Goal: Transaction & Acquisition: Purchase product/service

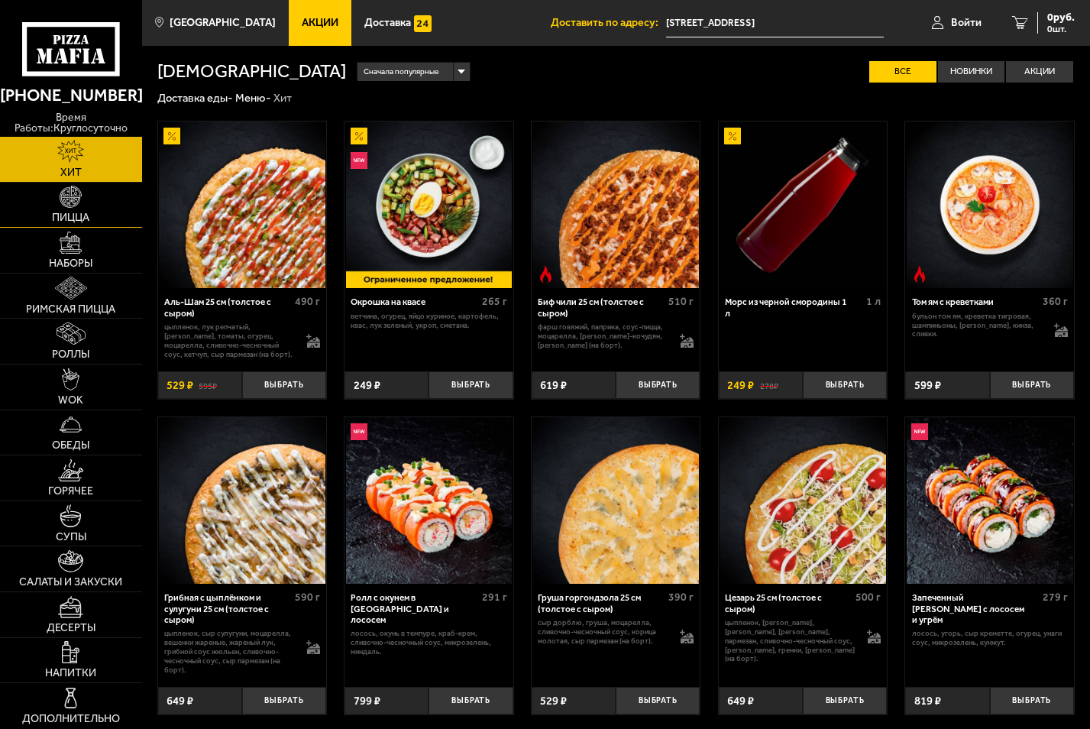
click at [56, 193] on link "Пицца" at bounding box center [71, 205] width 142 height 45
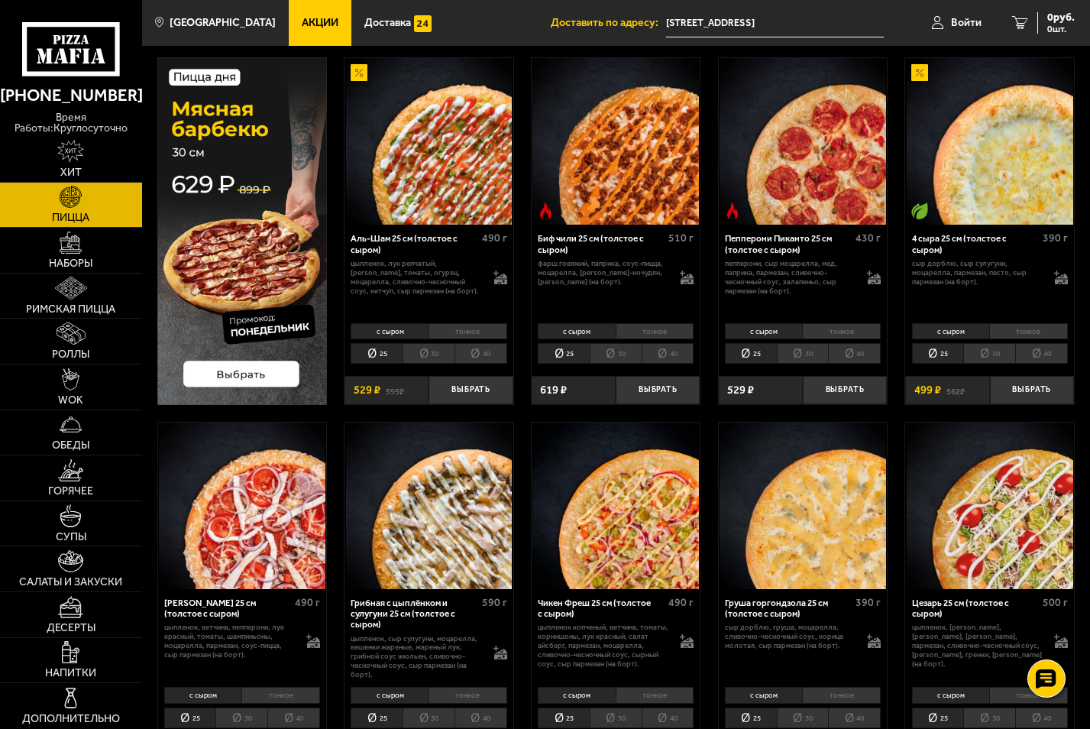
scroll to position [76, 0]
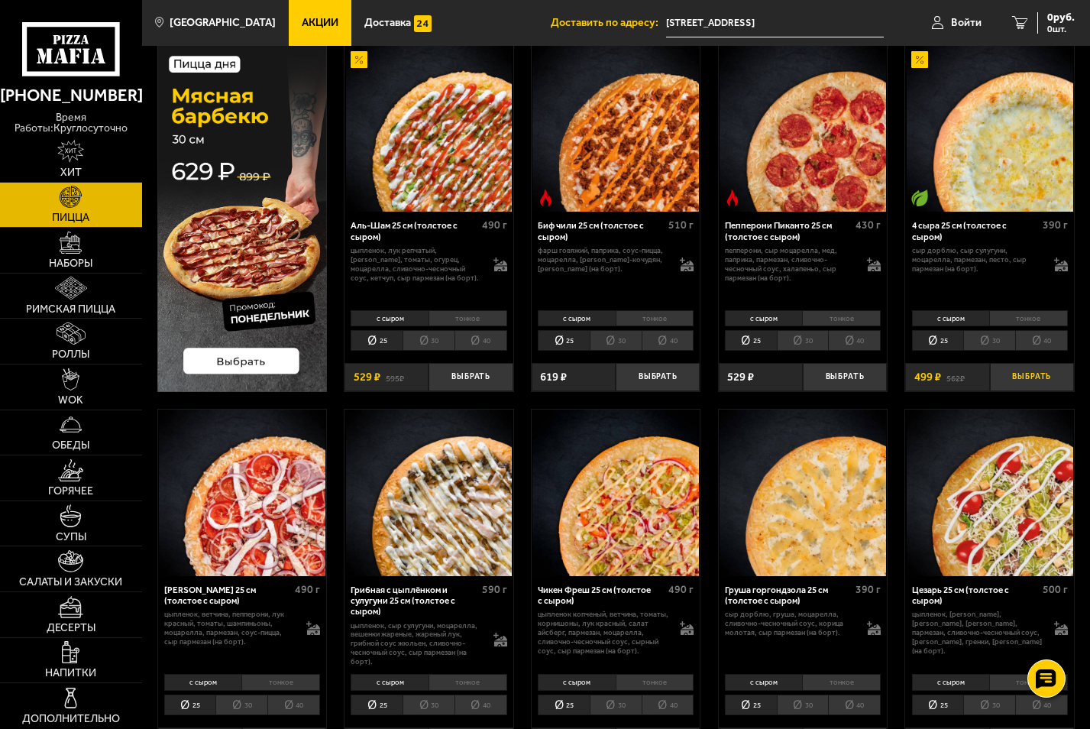
click at [1022, 386] on button "Выбрать" at bounding box center [1032, 377] width 84 height 28
click at [1003, 382] on button "−" at bounding box center [1004, 377] width 28 height 28
click at [996, 340] on li "30" at bounding box center [990, 340] width 52 height 21
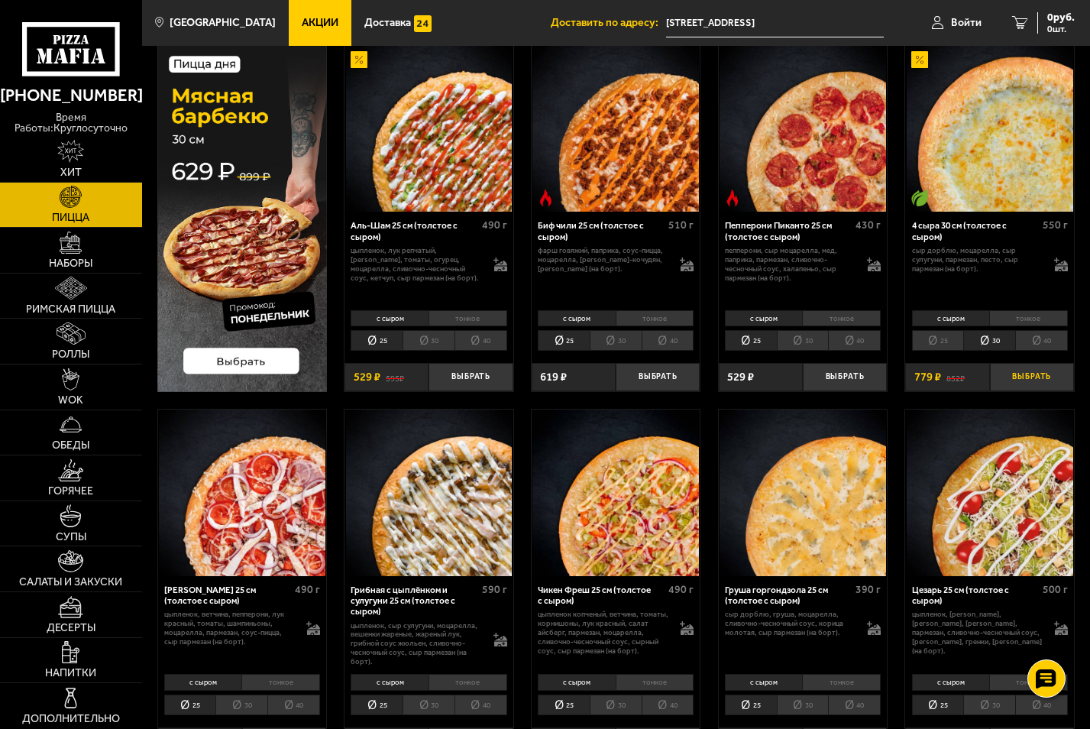
click at [1022, 369] on button "Выбрать" at bounding box center [1032, 377] width 84 height 28
click at [988, 342] on li "30" at bounding box center [990, 340] width 52 height 21
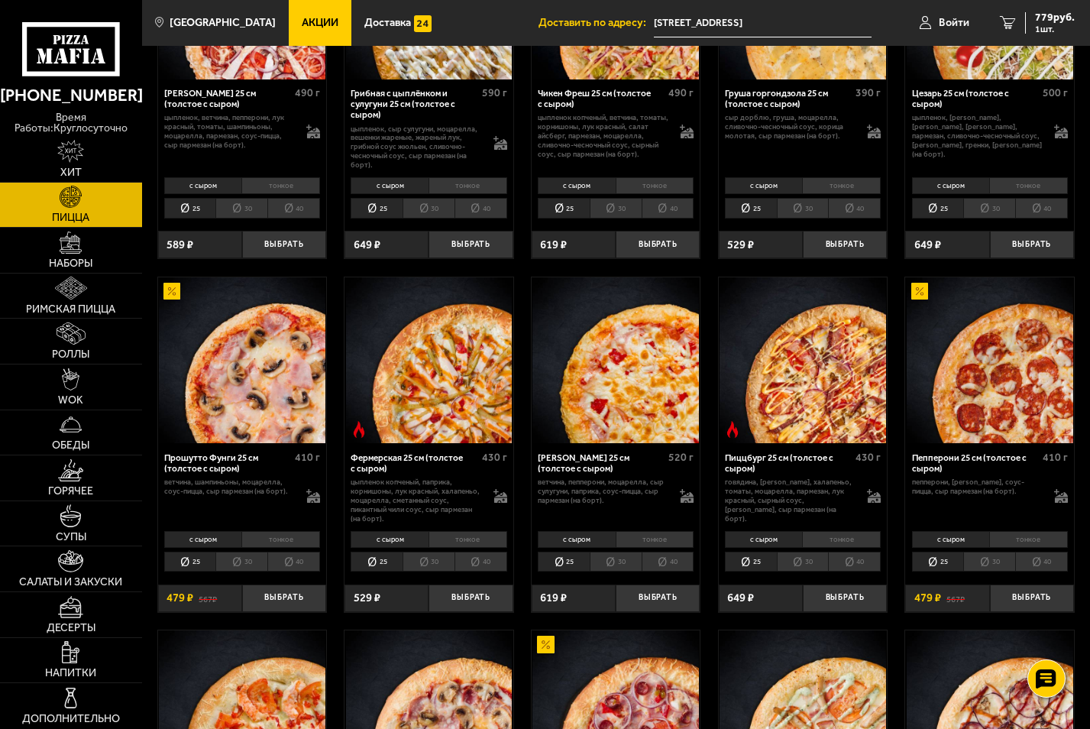
scroll to position [611, 0]
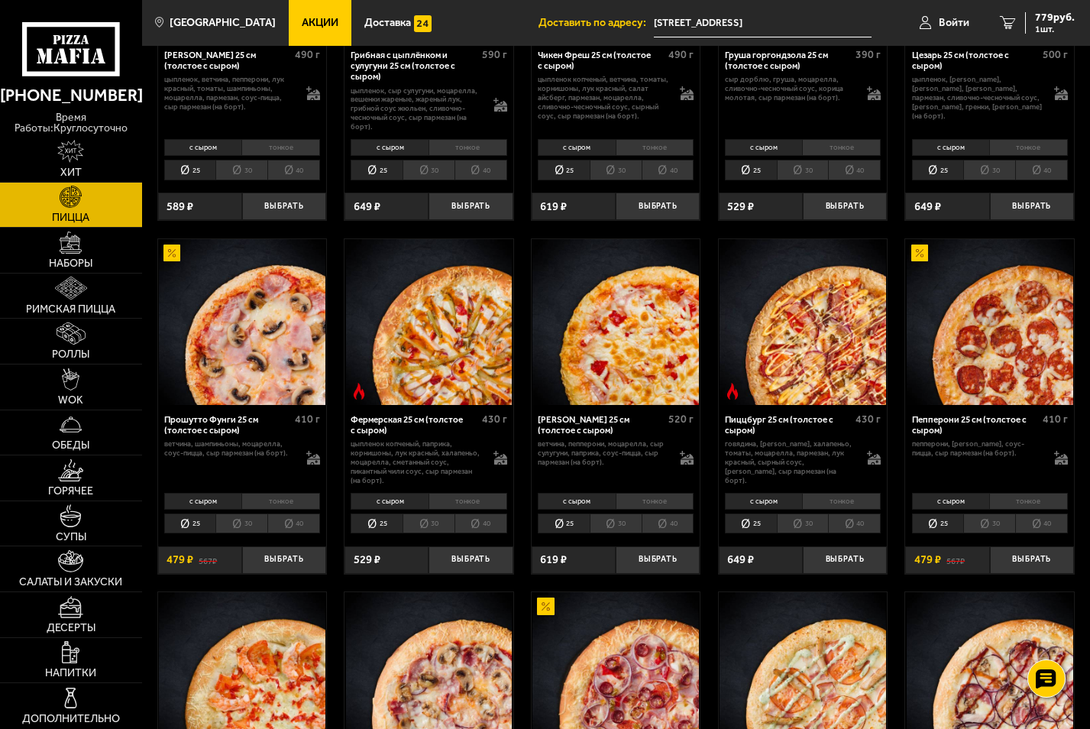
click at [982, 533] on li "30" at bounding box center [990, 524] width 52 height 21
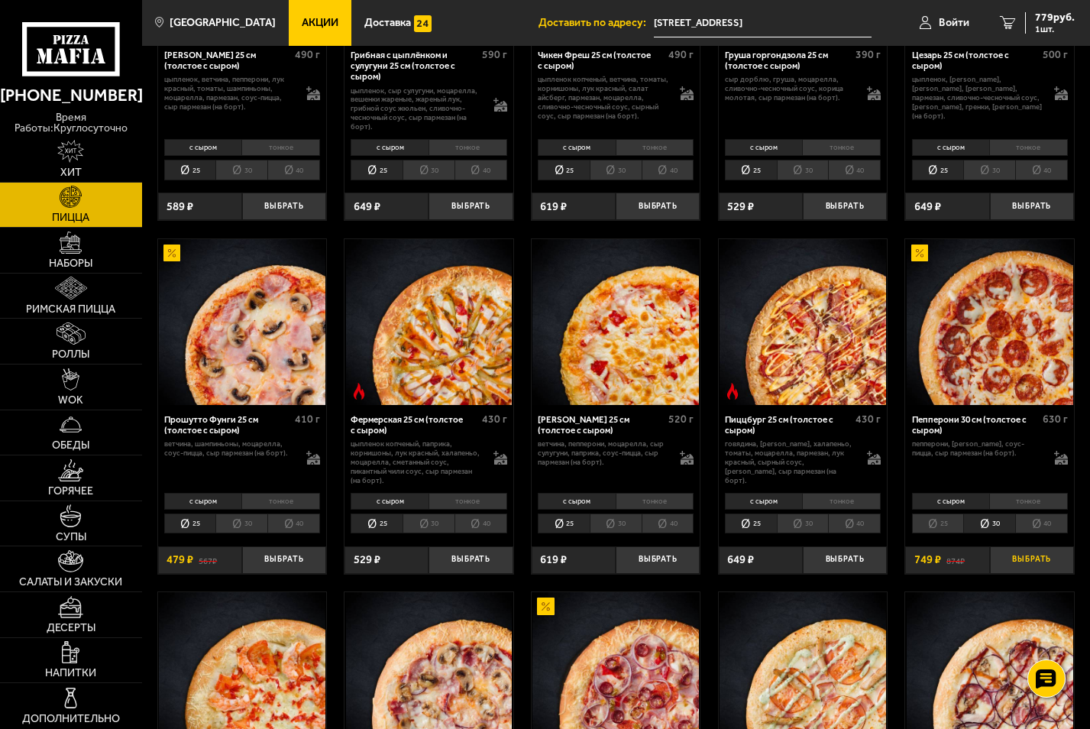
click at [1023, 570] on button "Выбрать" at bounding box center [1032, 560] width 84 height 28
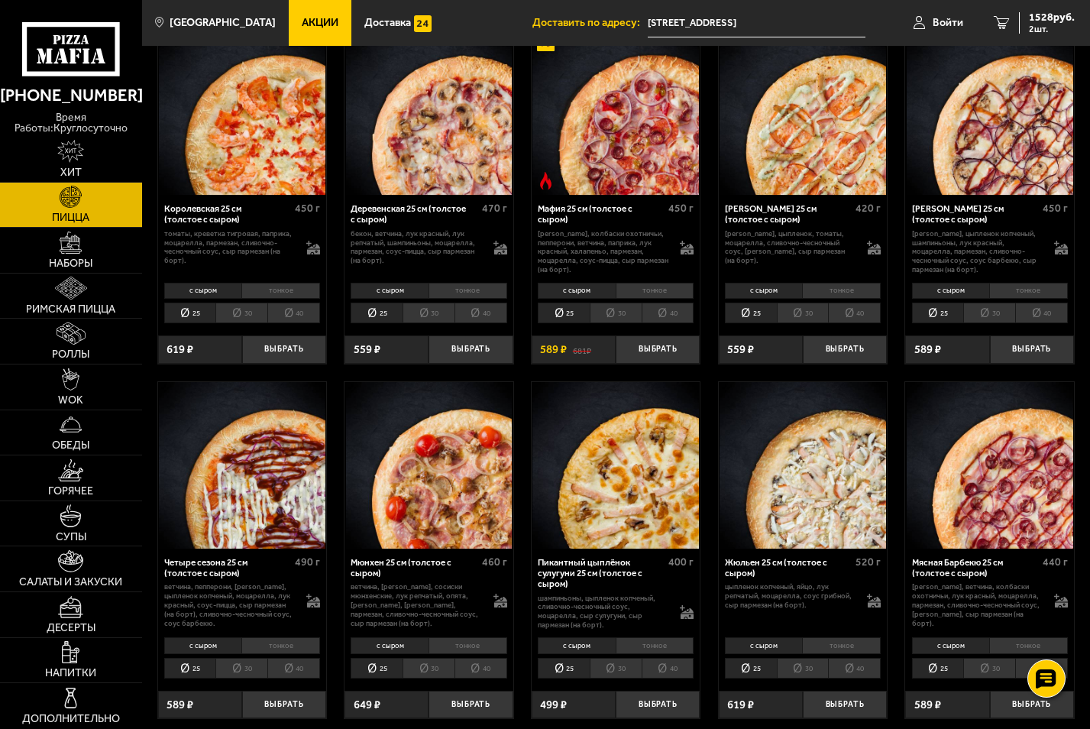
scroll to position [1223, 0]
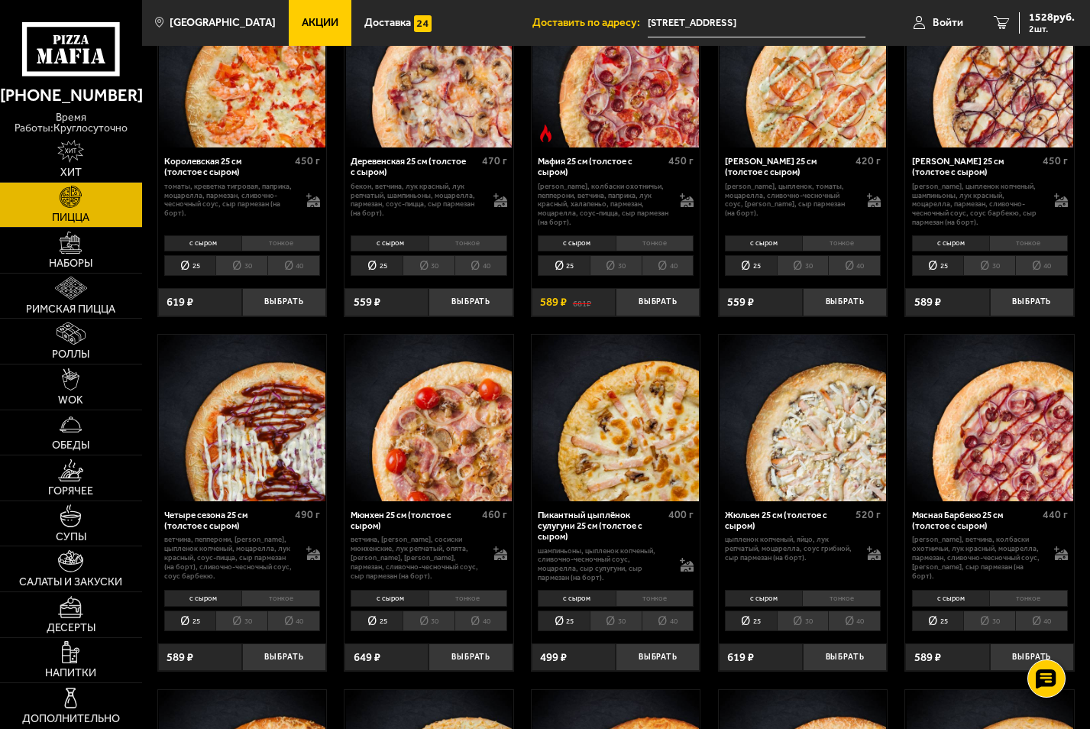
click at [626, 630] on li "30" at bounding box center [616, 621] width 52 height 21
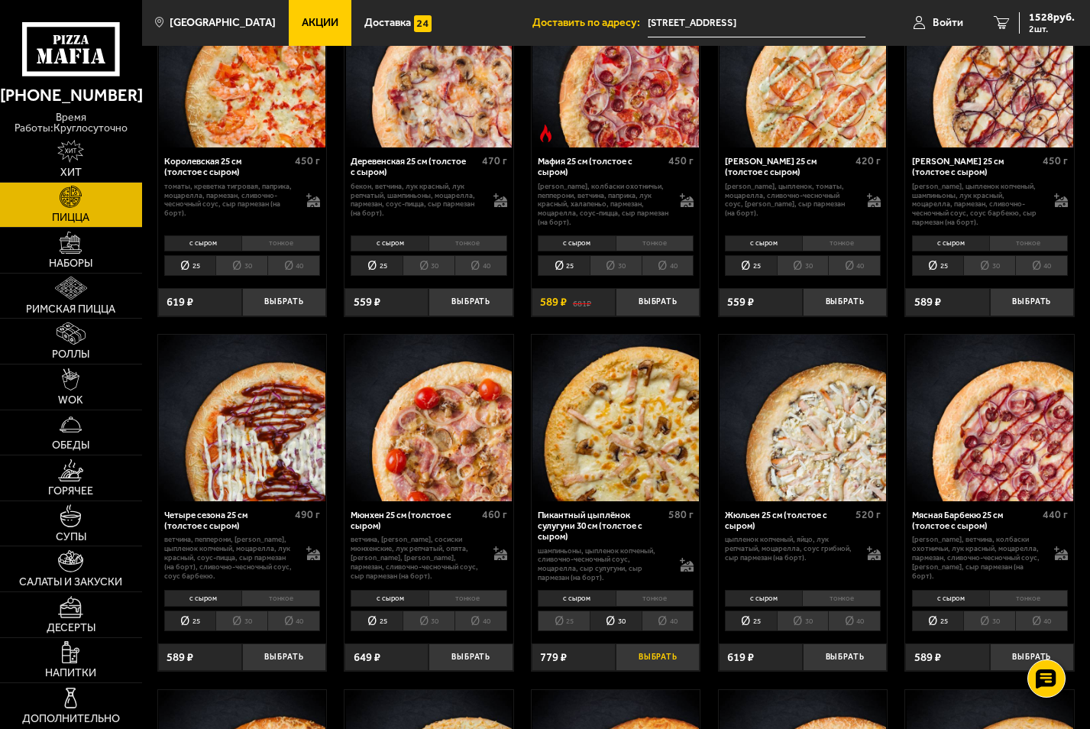
click at [637, 661] on button "Выбрать" at bounding box center [658, 657] width 84 height 28
drag, startPoint x: 626, startPoint y: 668, endPoint x: 640, endPoint y: 652, distance: 21.6
click at [626, 667] on button "−" at bounding box center [630, 657] width 28 height 28
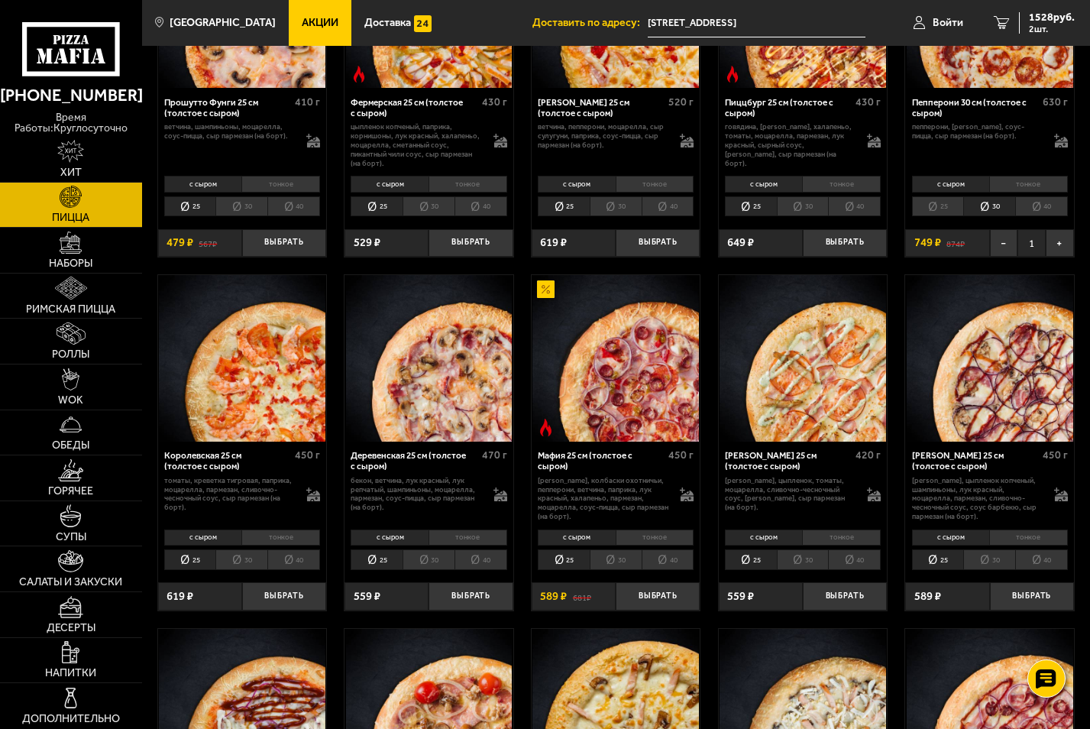
scroll to position [917, 0]
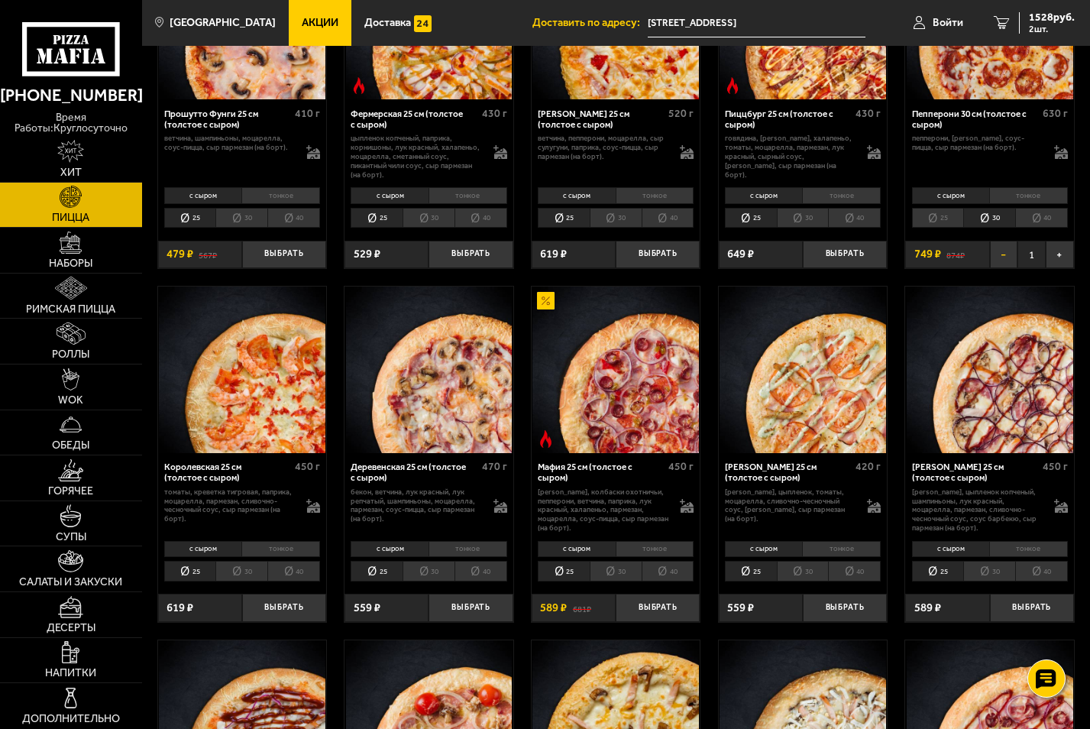
click at [1006, 247] on button "−" at bounding box center [1004, 255] width 28 height 28
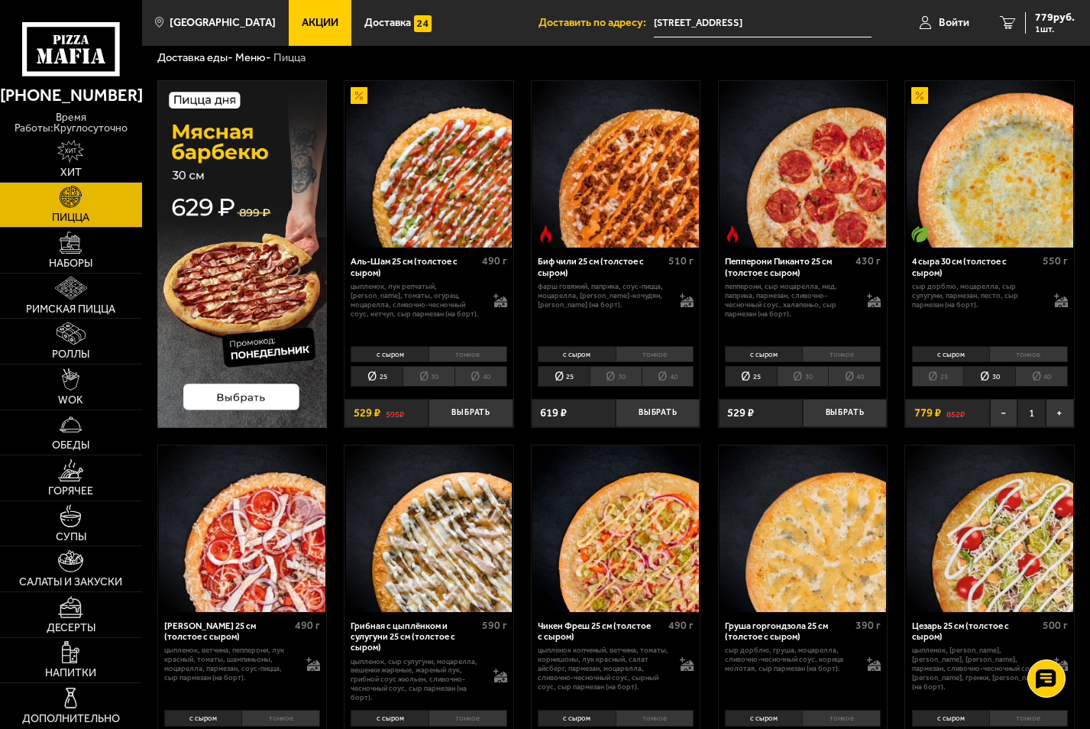
scroll to position [0, 0]
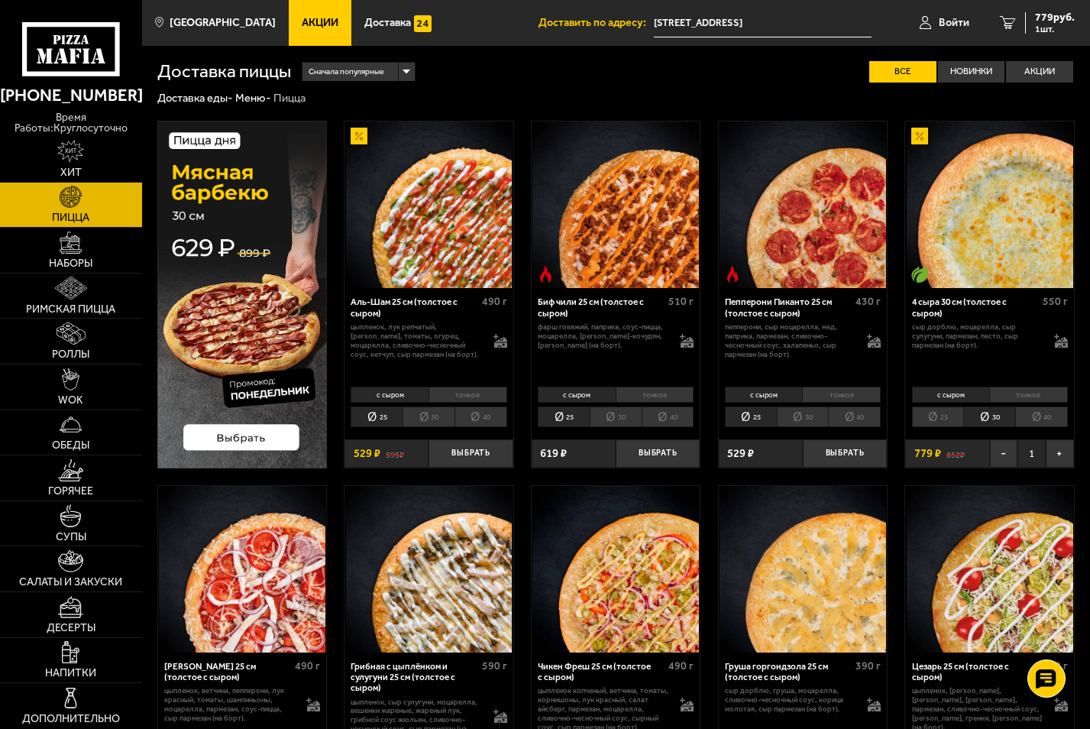
click at [950, 414] on li "25" at bounding box center [938, 417] width 52 height 21
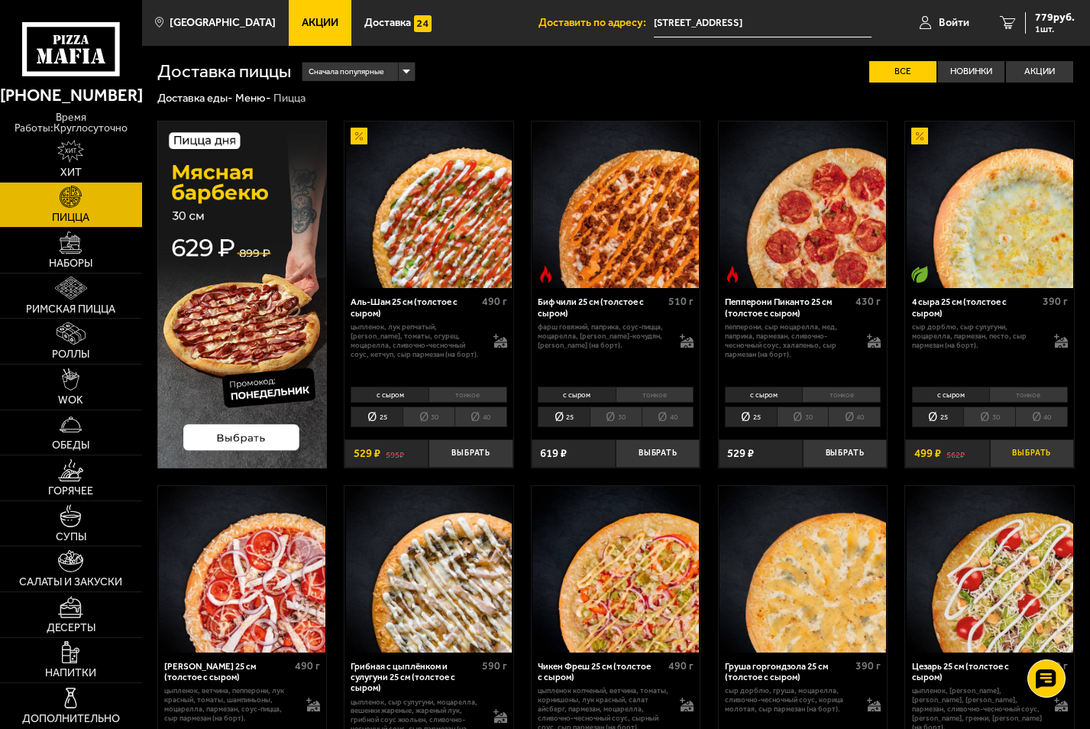
click at [1000, 448] on button "Выбрать" at bounding box center [1032, 453] width 84 height 28
click at [993, 417] on li "30" at bounding box center [990, 417] width 52 height 21
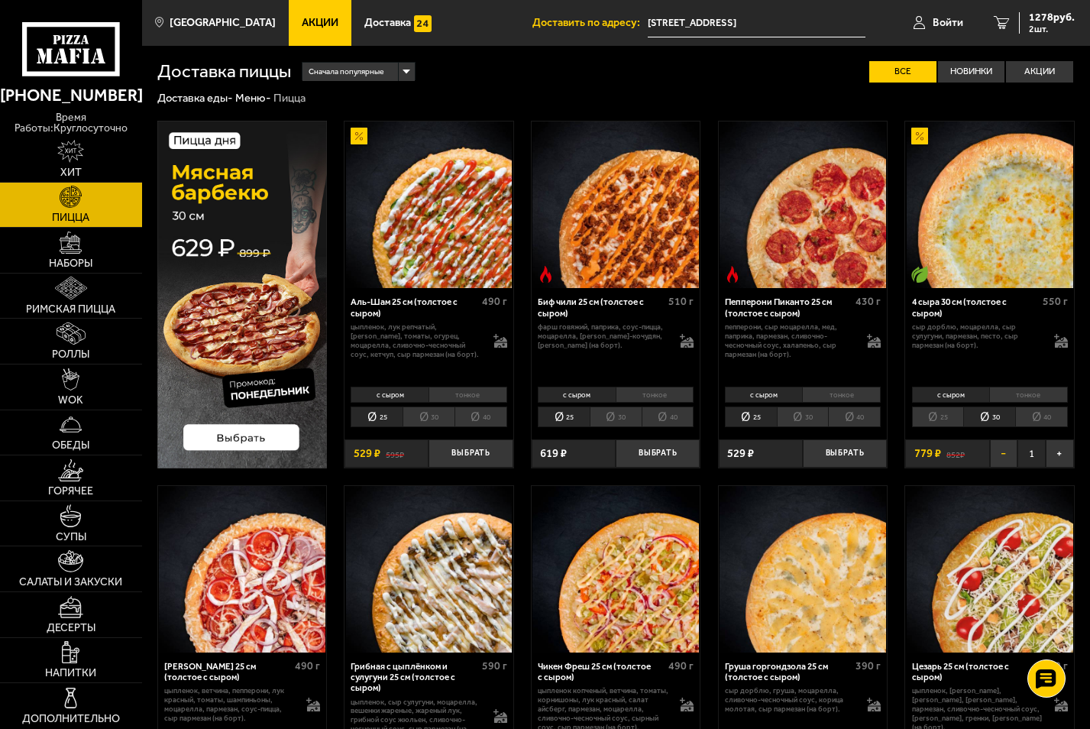
click at [1000, 454] on button "−" at bounding box center [1004, 453] width 28 height 28
click at [945, 421] on li "25" at bounding box center [938, 417] width 52 height 21
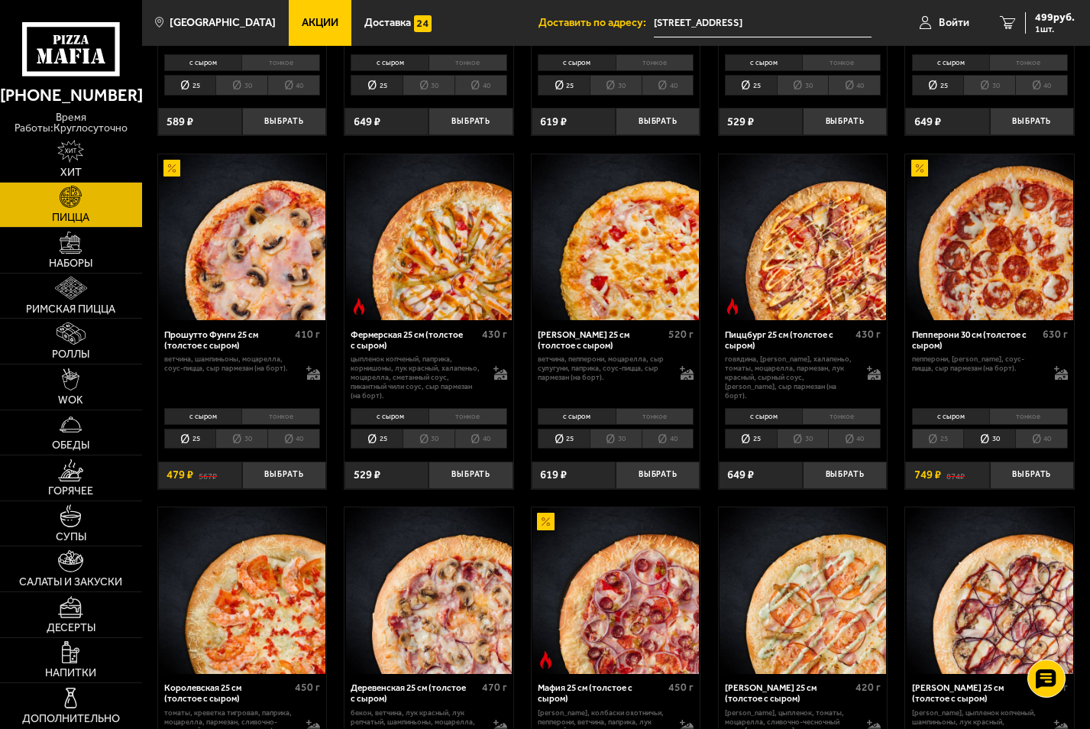
scroll to position [764, 0]
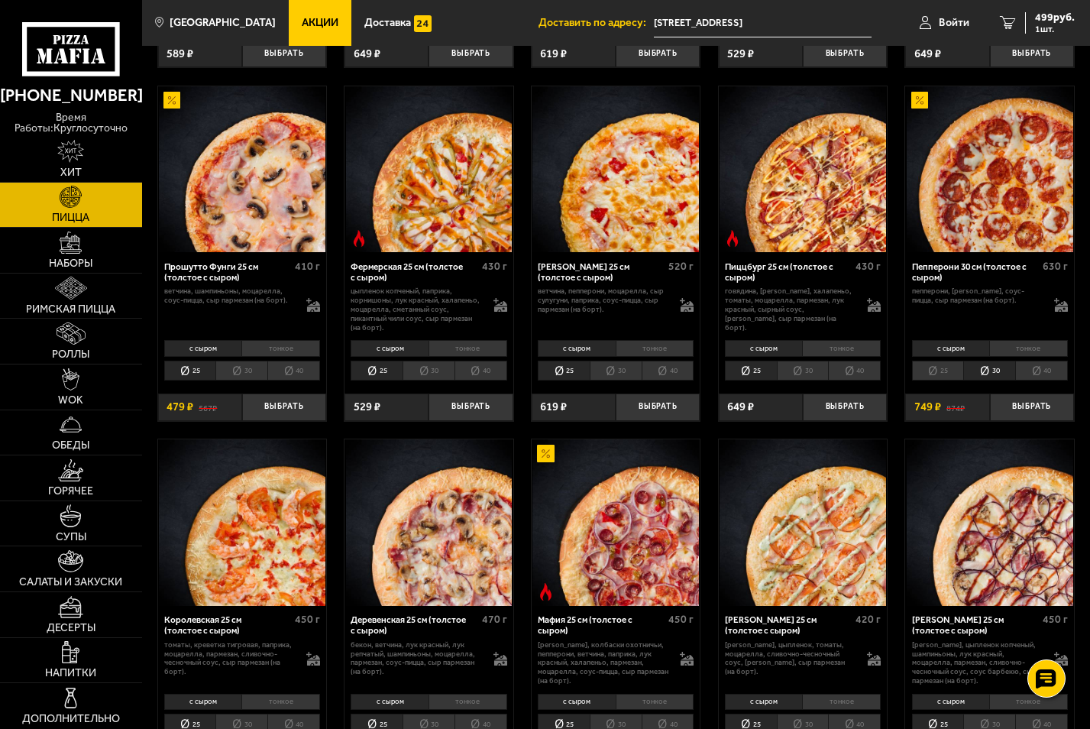
click at [952, 381] on li "25" at bounding box center [938, 371] width 52 height 21
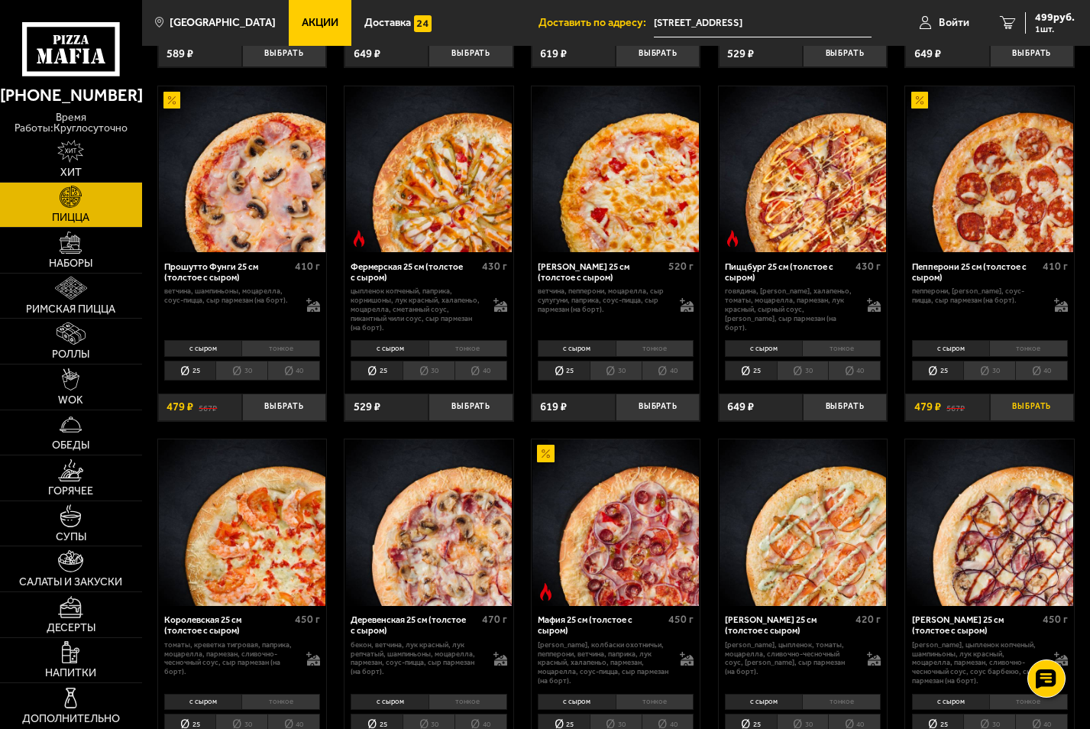
click at [1041, 409] on button "Выбрать" at bounding box center [1032, 408] width 84 height 28
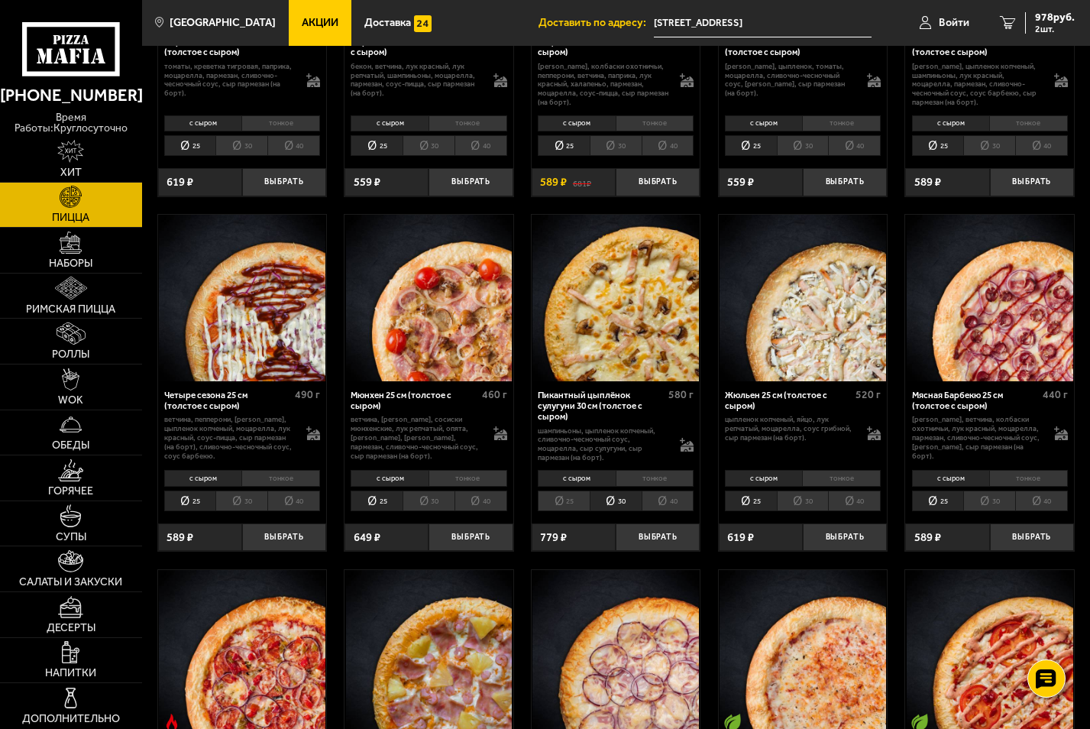
scroll to position [1375, 0]
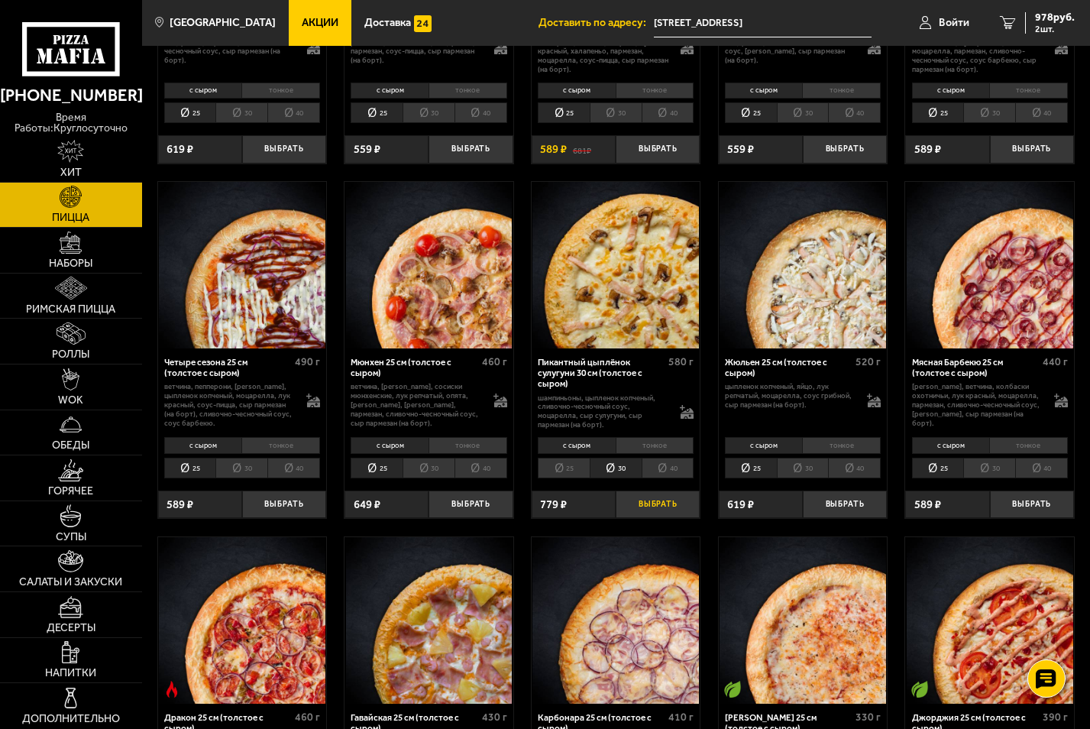
click at [644, 506] on button "Выбрать" at bounding box center [658, 505] width 84 height 28
click at [623, 508] on button "−" at bounding box center [630, 505] width 28 height 28
click at [567, 475] on li "25" at bounding box center [564, 468] width 52 height 21
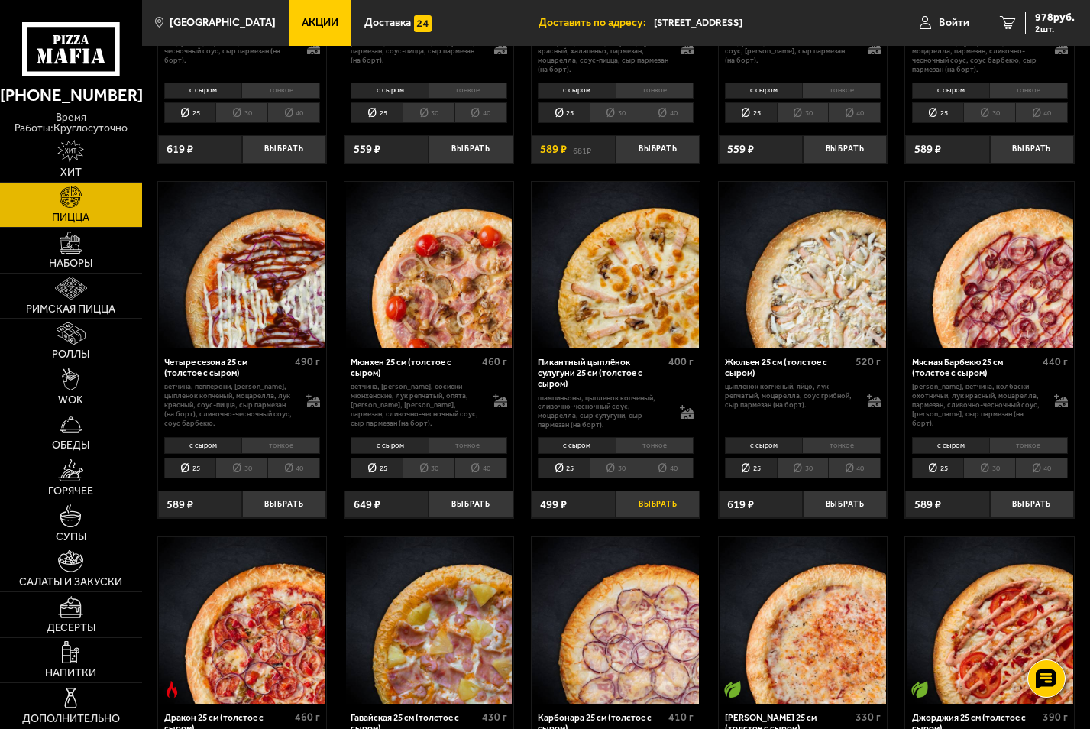
click at [640, 506] on button "Выбрать" at bounding box center [658, 505] width 84 height 28
click at [1064, 18] on span "1477 руб." at bounding box center [1052, 17] width 46 height 11
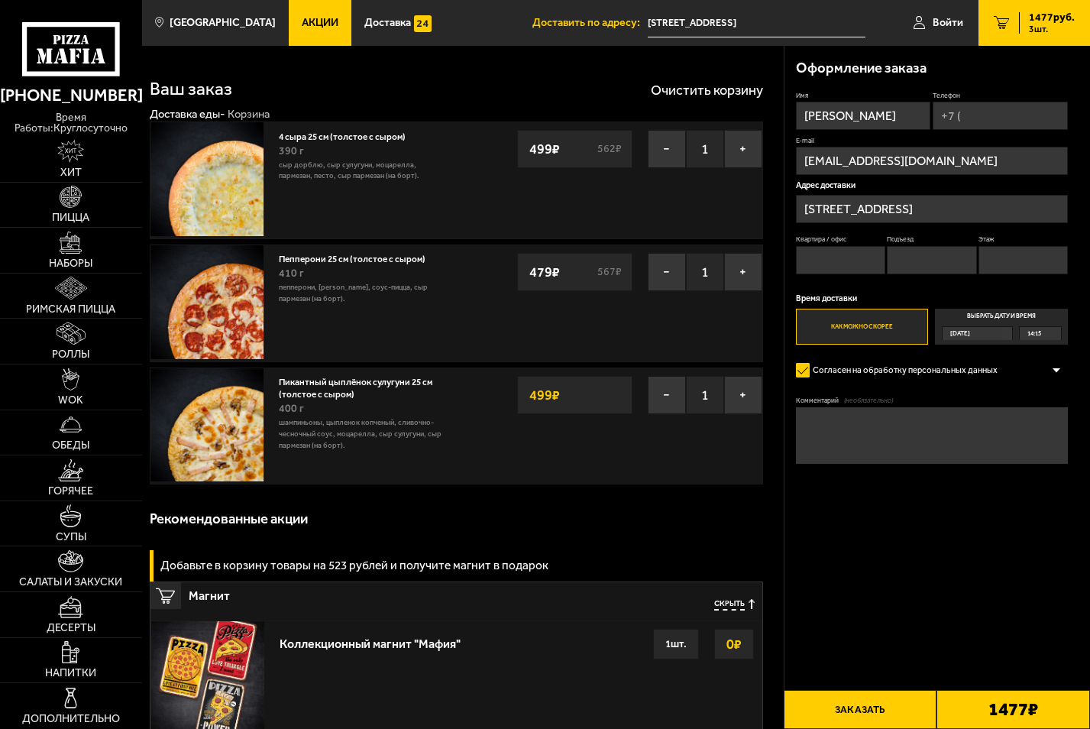
click at [993, 131] on div "Имя назар Телефон E-mail petrishin2706@gmail.com Адрес доставки Ленинградская о…" at bounding box center [932, 218] width 273 height 254
click at [993, 123] on input "Телефон" at bounding box center [1000, 116] width 135 height 28
type input "+7 (951) 647-18-19"
type input "58"
type input "2"
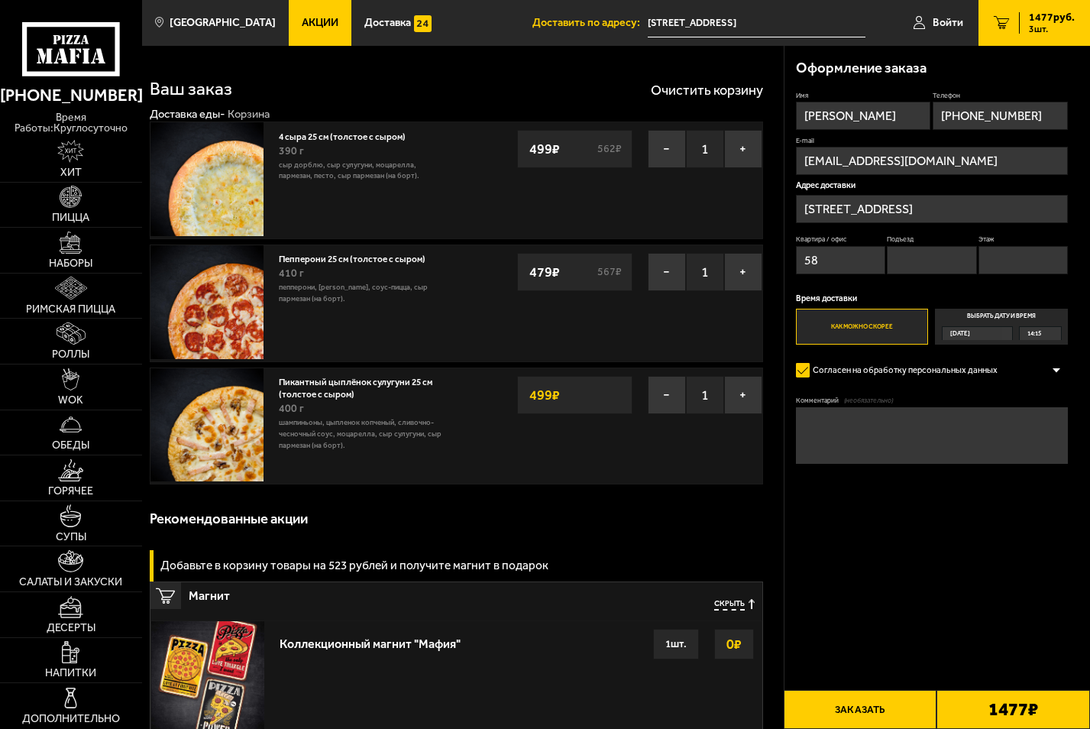
type input "3"
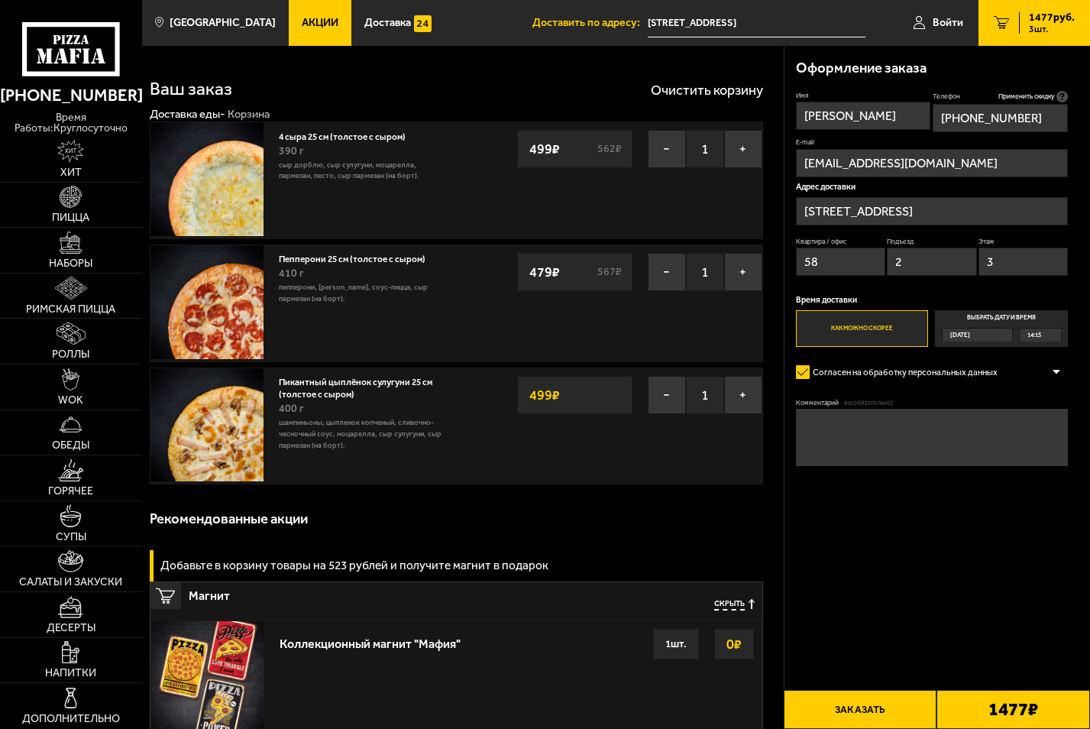
click at [909, 708] on button "Заказать" at bounding box center [861, 709] width 154 height 39
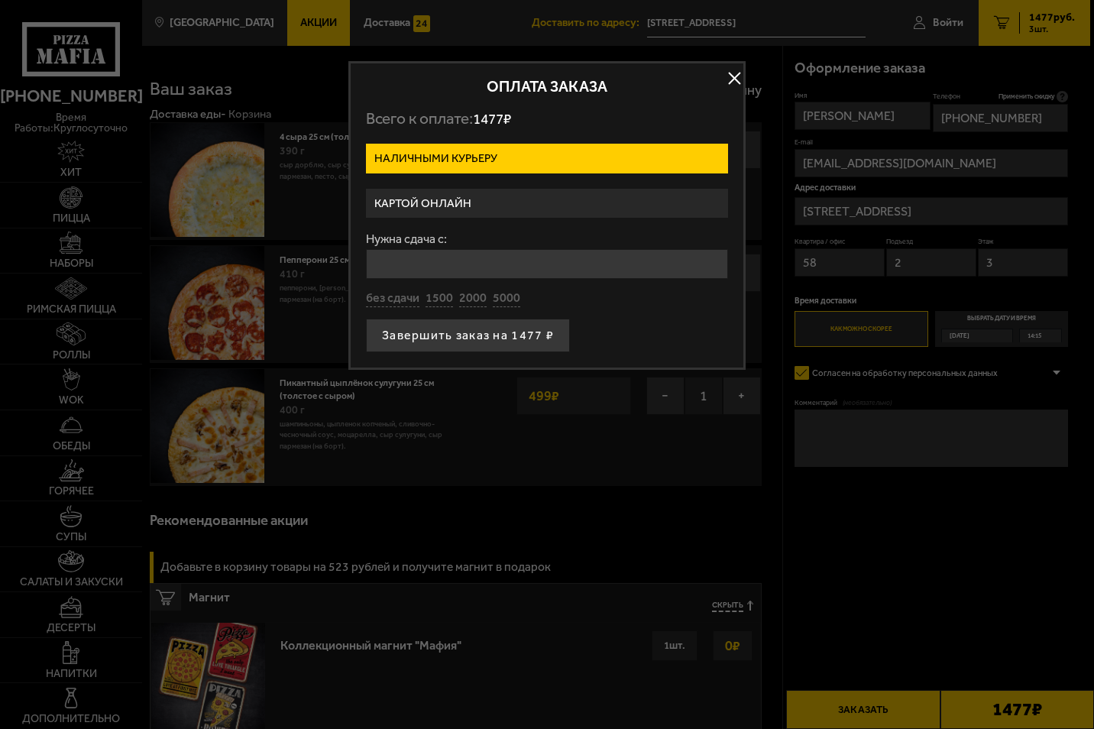
click at [516, 183] on form "Наличными курьеру Картой онлайн Нужна сдача с: без сдачи 1500 2000 5000 Заверши…" at bounding box center [547, 248] width 362 height 209
click at [504, 202] on label "Картой онлайн" at bounding box center [547, 204] width 362 height 30
click at [0, 0] on input "Картой онлайн" at bounding box center [0, 0] width 0 height 0
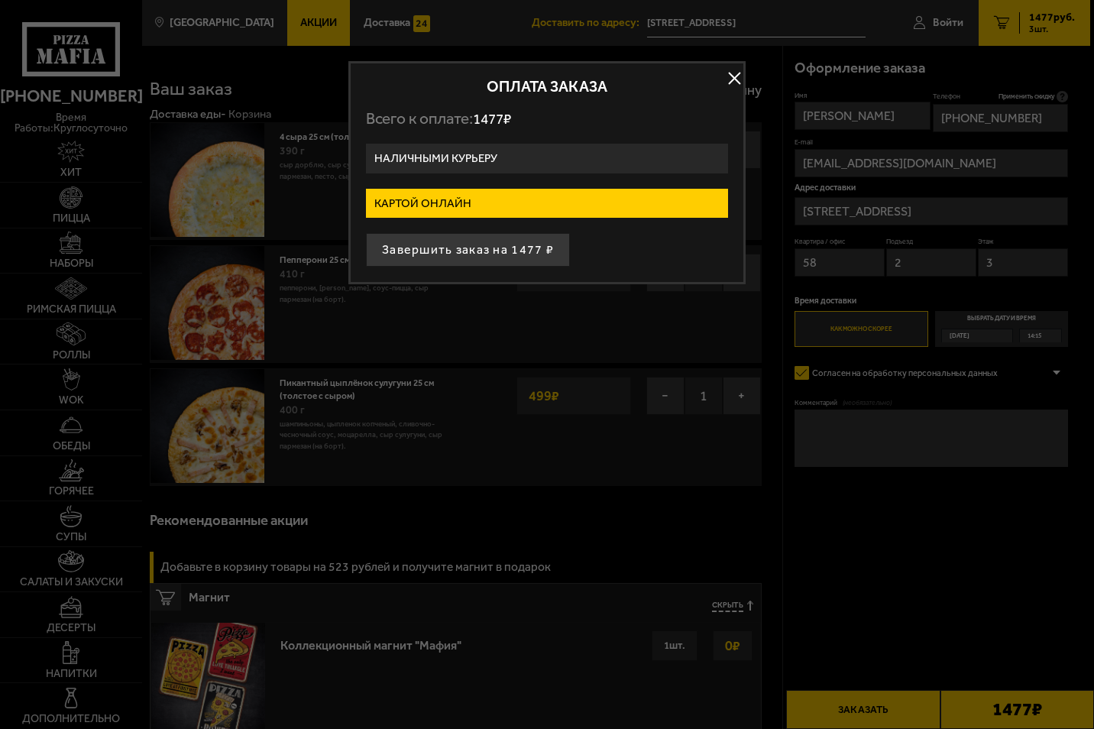
click at [468, 267] on div "Оплата заказа Всего к оплате: 1477 ₽ Наличными курьеру Картой онлайн Завершить …" at bounding box center [546, 172] width 397 height 223
click at [468, 264] on button "Завершить заказ на 1477 ₽" at bounding box center [468, 250] width 204 height 34
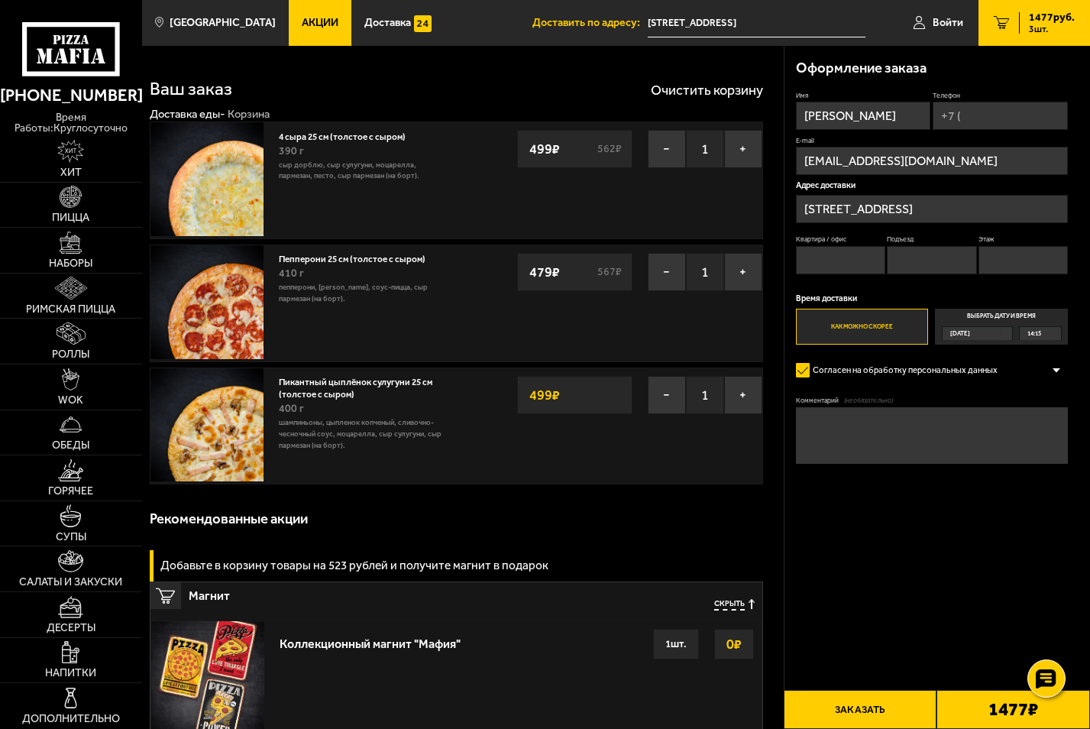
click at [974, 115] on input "Телефон" at bounding box center [1000, 116] width 135 height 28
type input "[PHONE_NUMBER]"
type input "58"
type input "2"
type input "3"
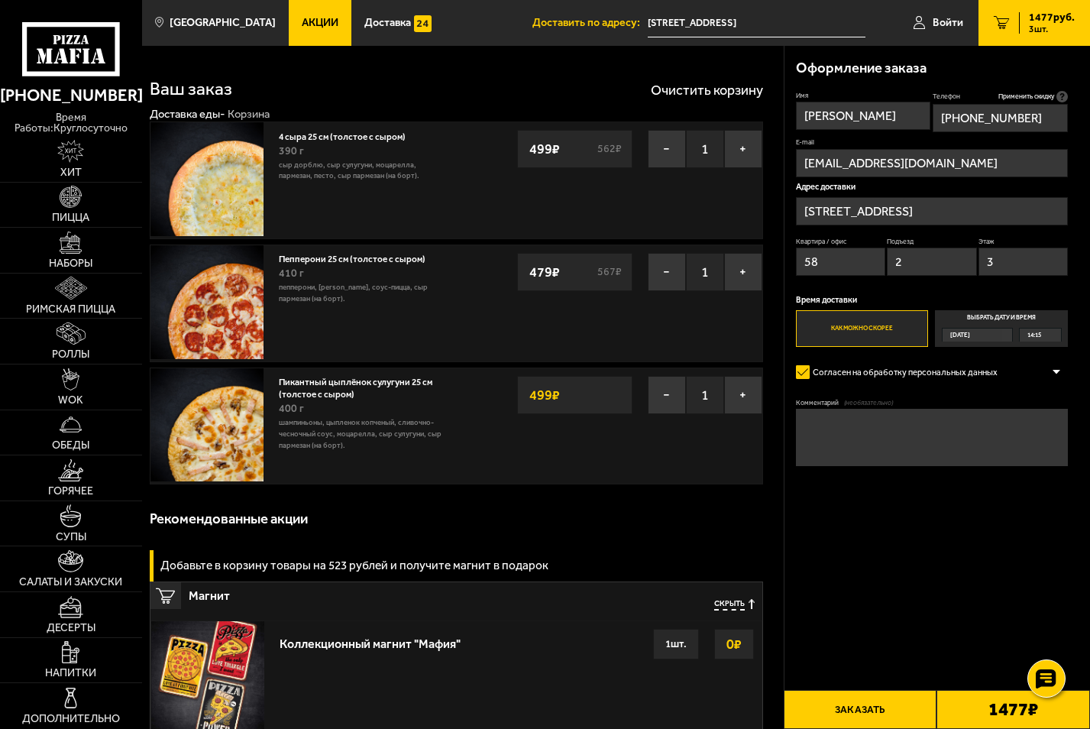
click at [828, 714] on button "Заказать" at bounding box center [861, 709] width 154 height 39
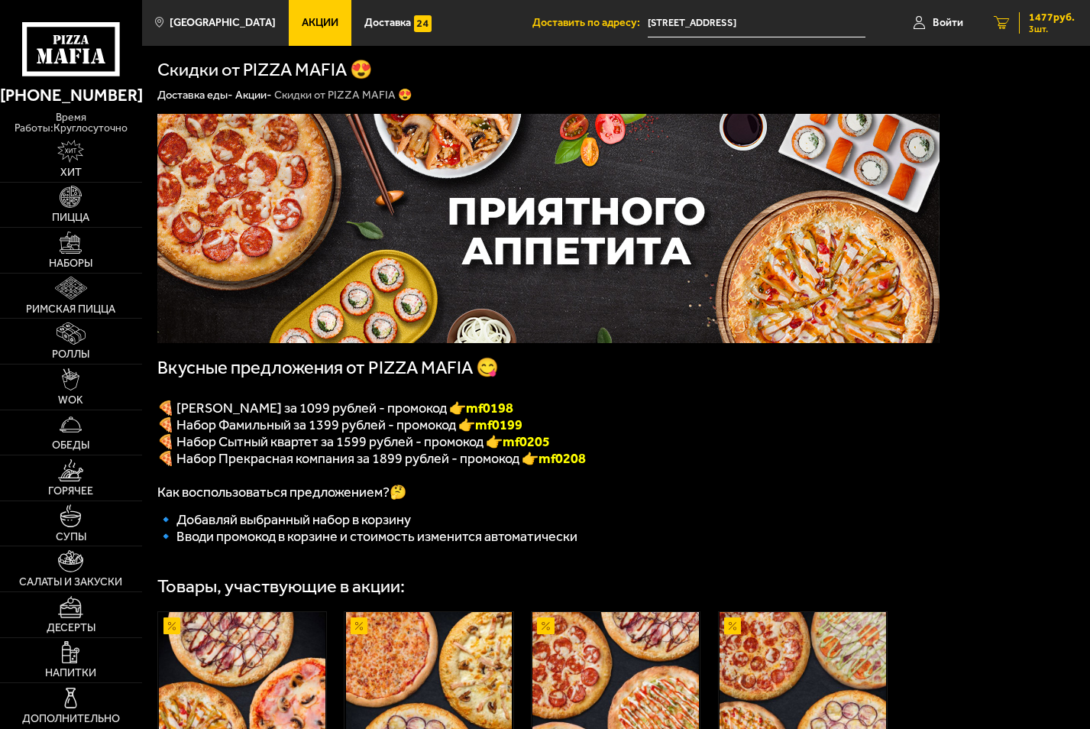
click at [1023, 37] on link "3 1477 руб. 3 шт." at bounding box center [1035, 23] width 112 height 46
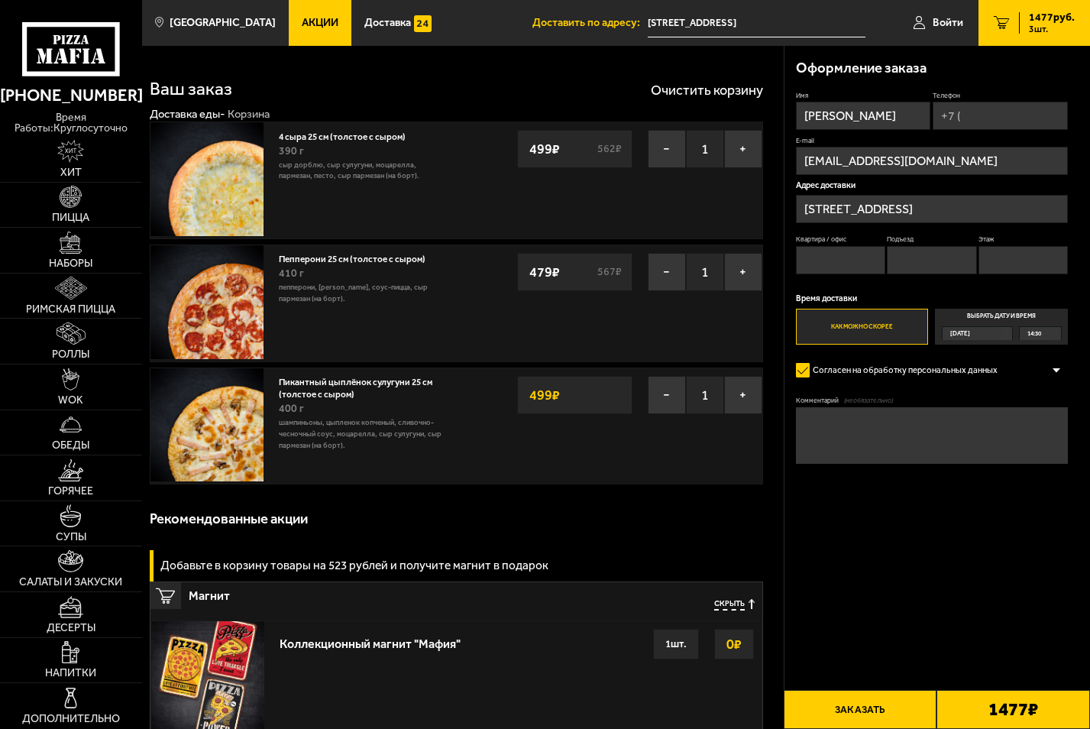
click at [947, 102] on input "Телефон" at bounding box center [1000, 116] width 135 height 28
type input "[PHONE_NUMBER]"
type input "58"
type input "2"
type input "3"
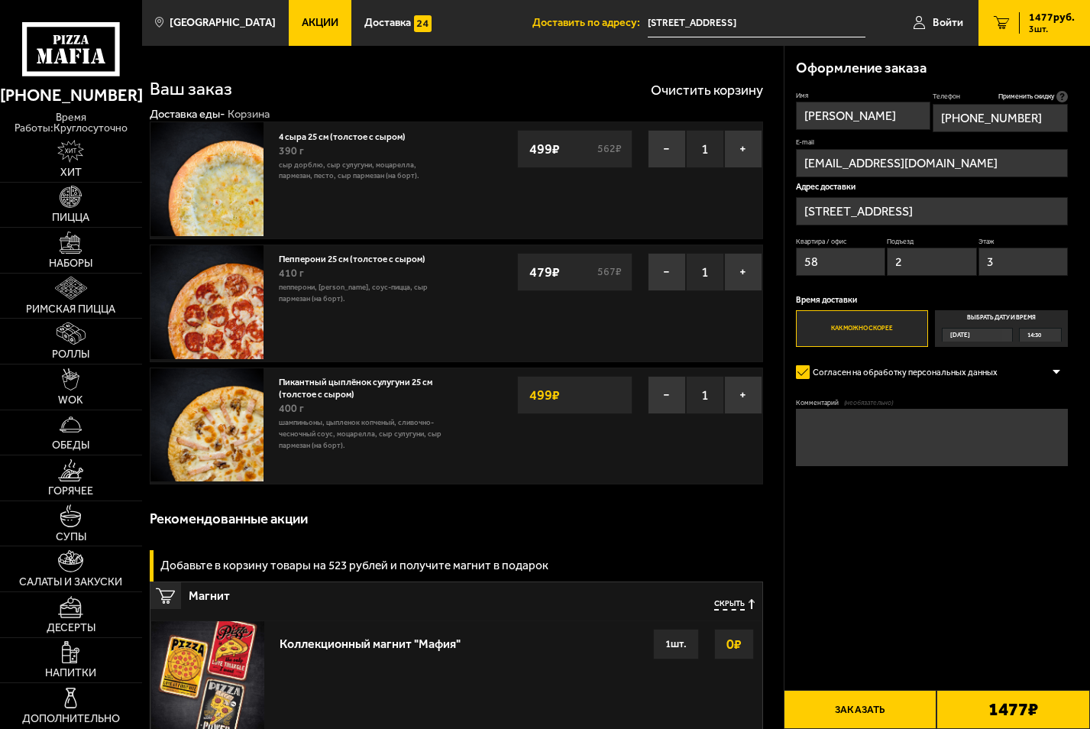
click at [853, 706] on button "Заказать" at bounding box center [861, 709] width 154 height 39
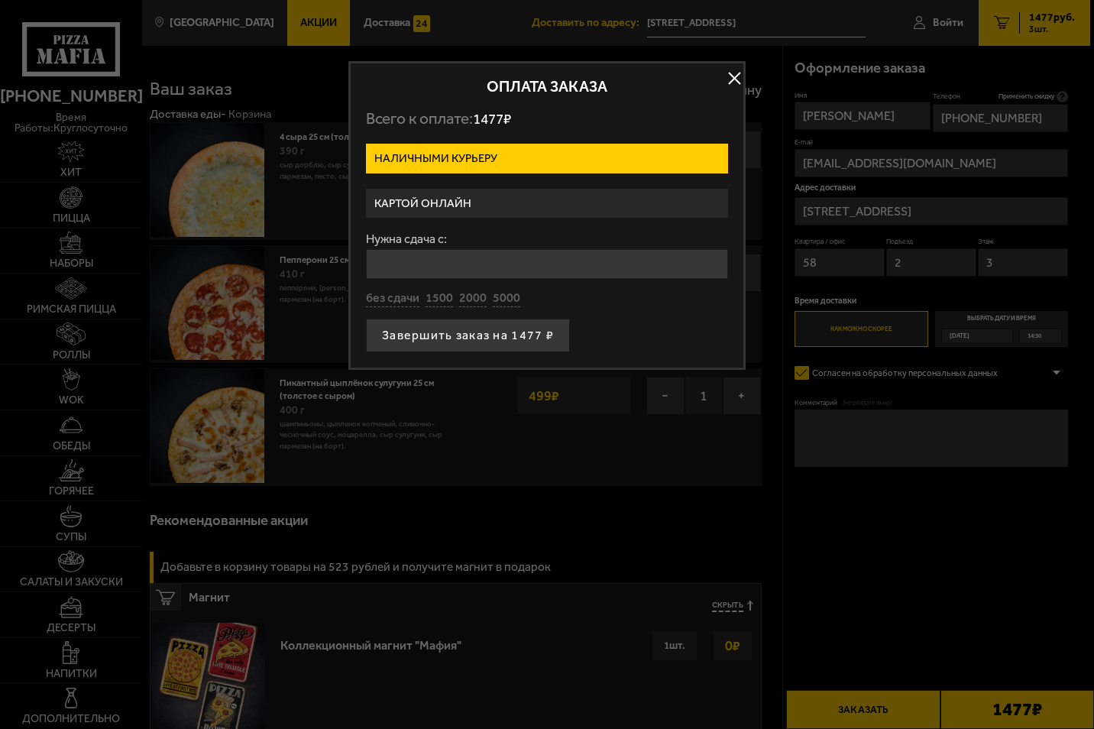
click at [469, 213] on label "Картой онлайн" at bounding box center [547, 204] width 362 height 30
click at [0, 0] on input "Картой онлайн" at bounding box center [0, 0] width 0 height 0
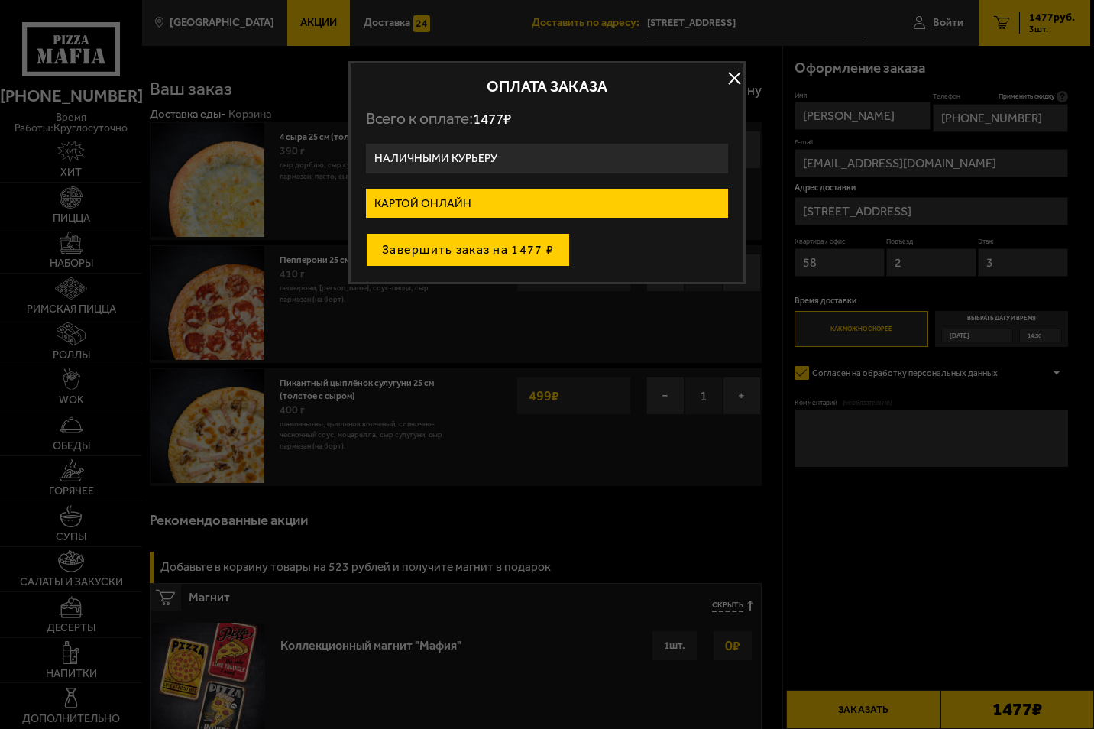
click at [464, 250] on button "Завершить заказ на 1477 ₽" at bounding box center [468, 250] width 204 height 34
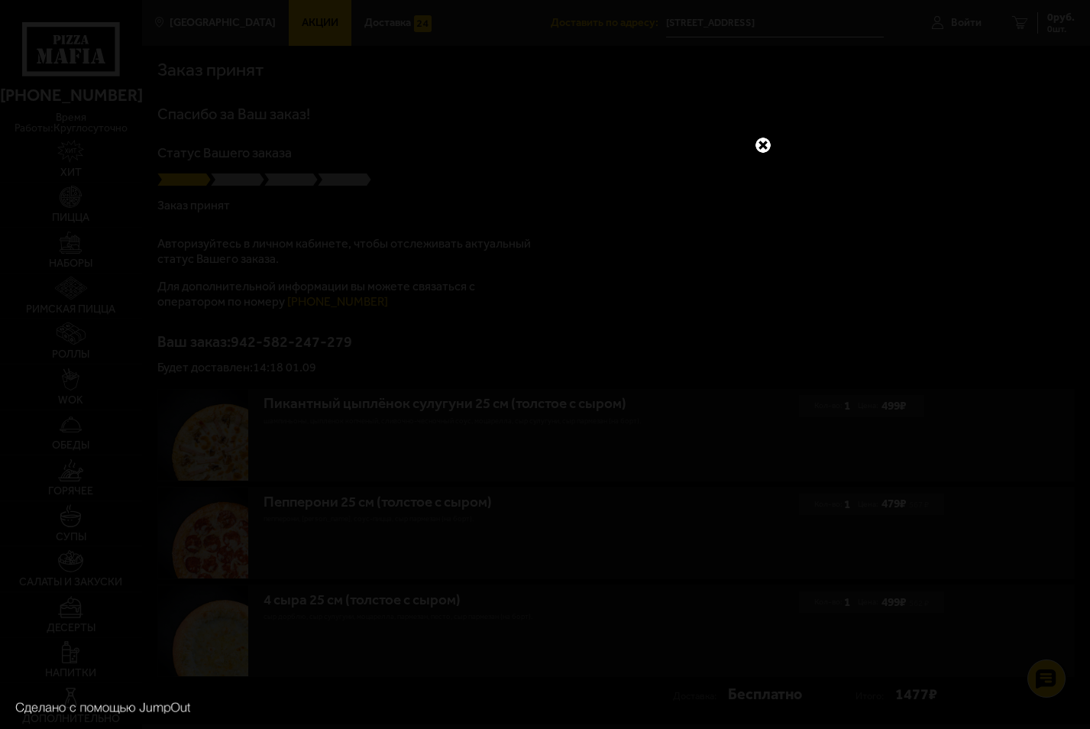
click at [763, 140] on link at bounding box center [763, 145] width 20 height 20
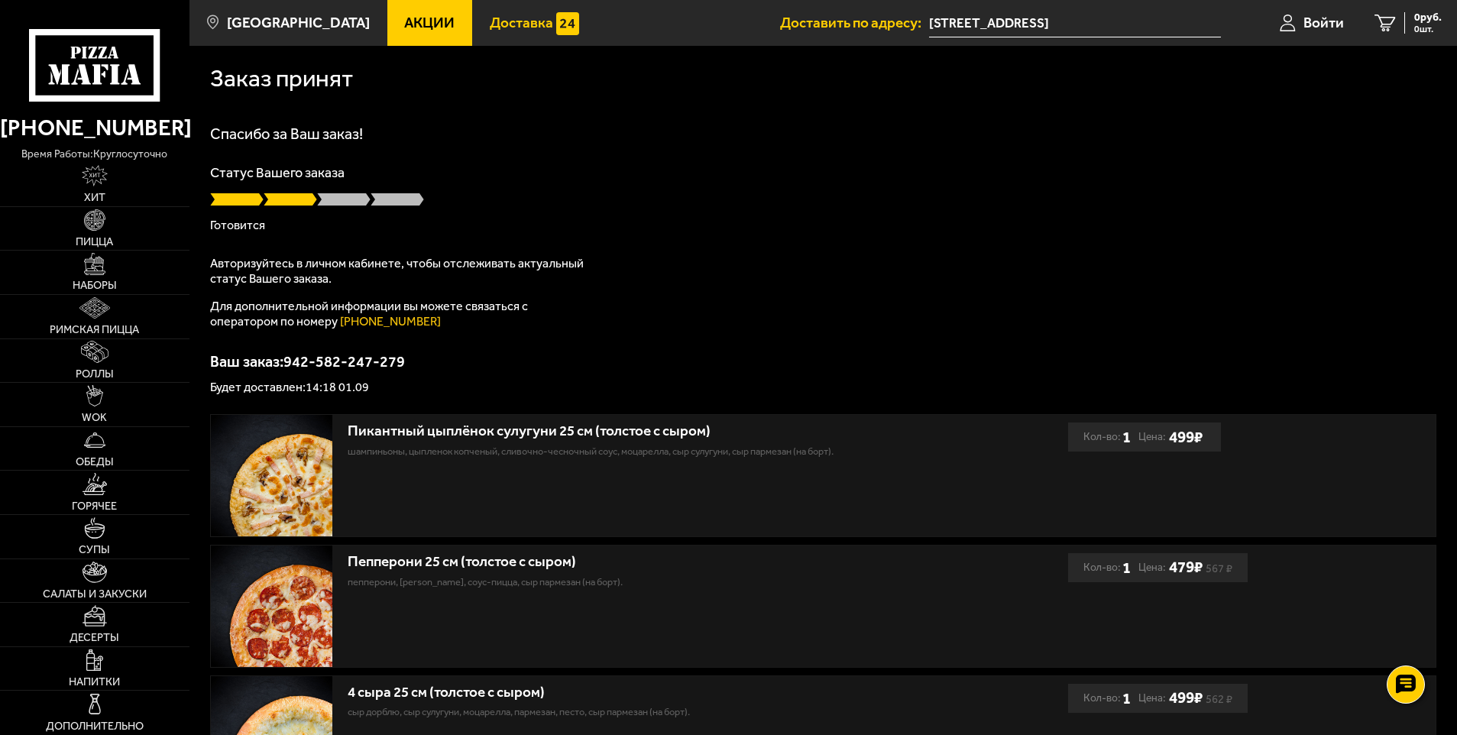
click at [495, 19] on span "Доставка" at bounding box center [521, 22] width 63 height 15
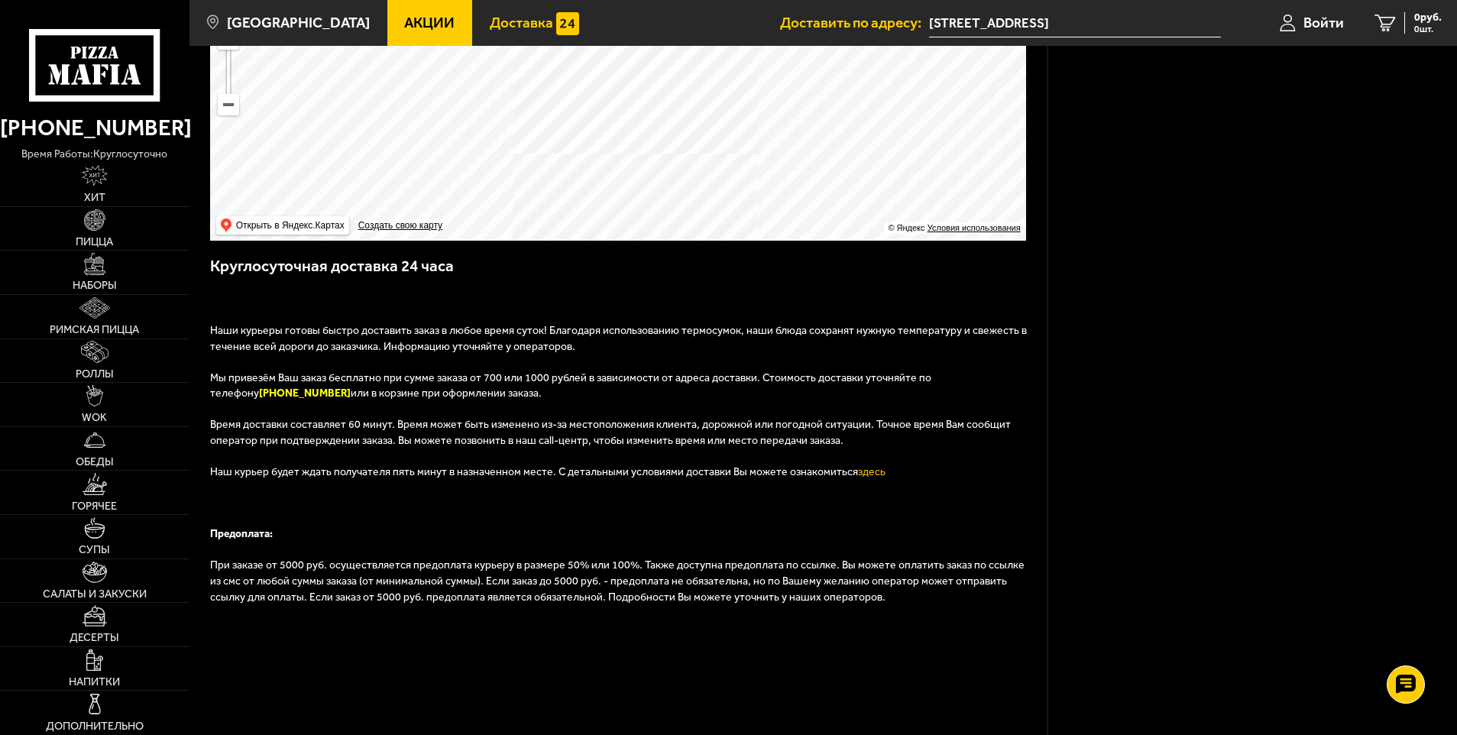
scroll to position [420, 0]
